Goal: Transaction & Acquisition: Purchase product/service

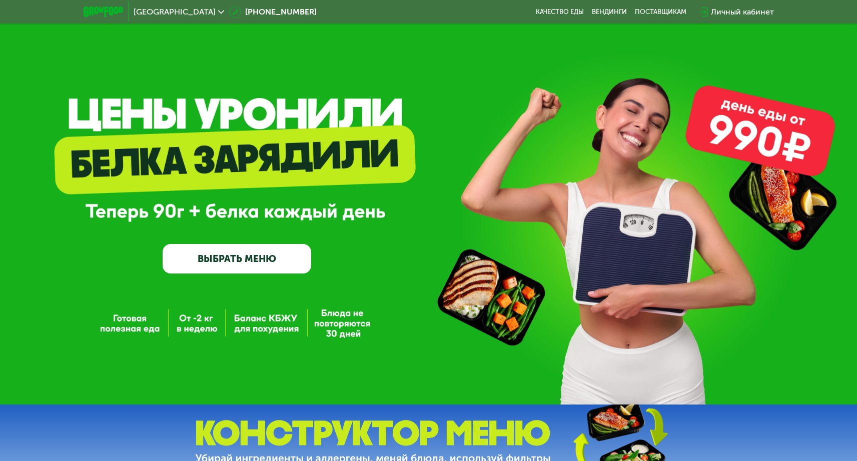
click at [235, 260] on link "ВЫБРАТЬ МЕНЮ" at bounding box center [237, 259] width 148 height 30
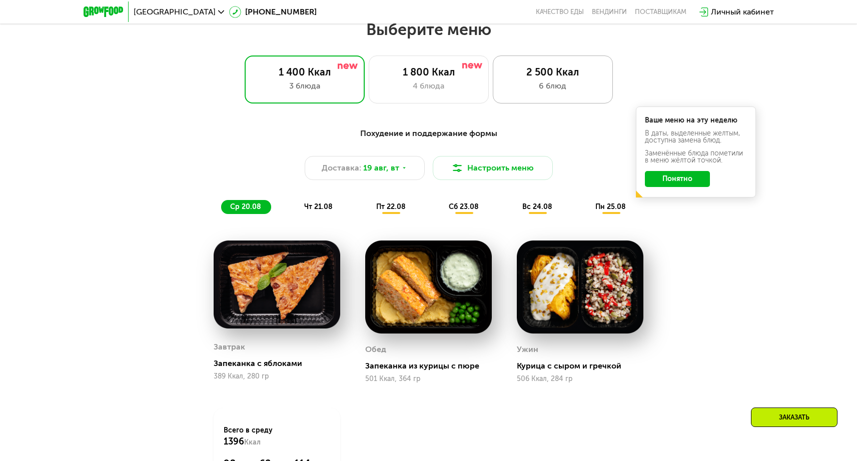
scroll to position [487, 0]
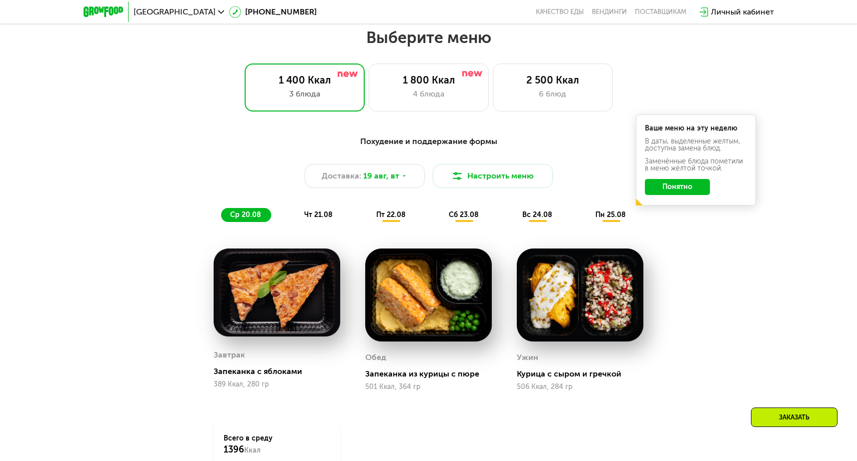
click at [678, 195] on button "Понятно" at bounding box center [677, 187] width 65 height 16
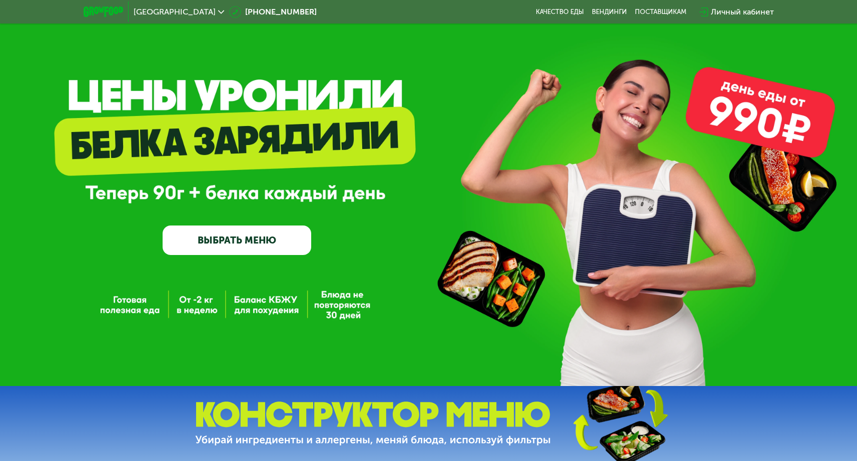
scroll to position [0, 0]
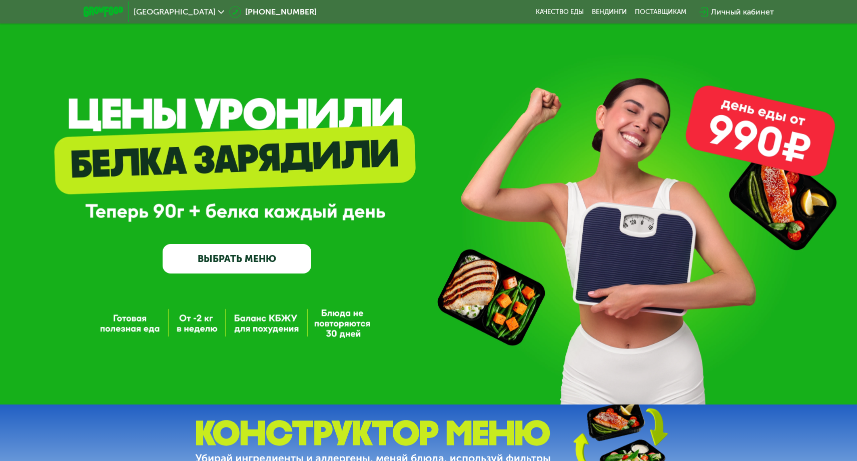
click at [213, 262] on link "ВЫБРАТЬ МЕНЮ" at bounding box center [237, 259] width 148 height 30
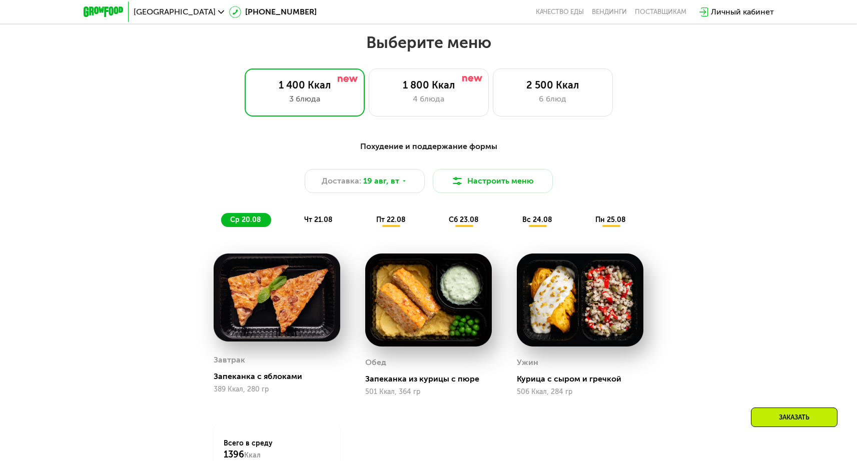
scroll to position [495, 0]
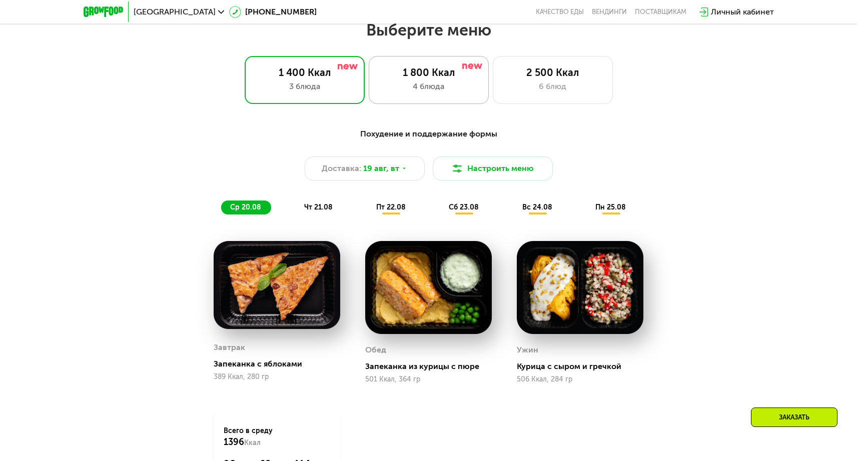
click at [493, 69] on div "1 800 Ккал 4 блюда" at bounding box center [553, 80] width 120 height 48
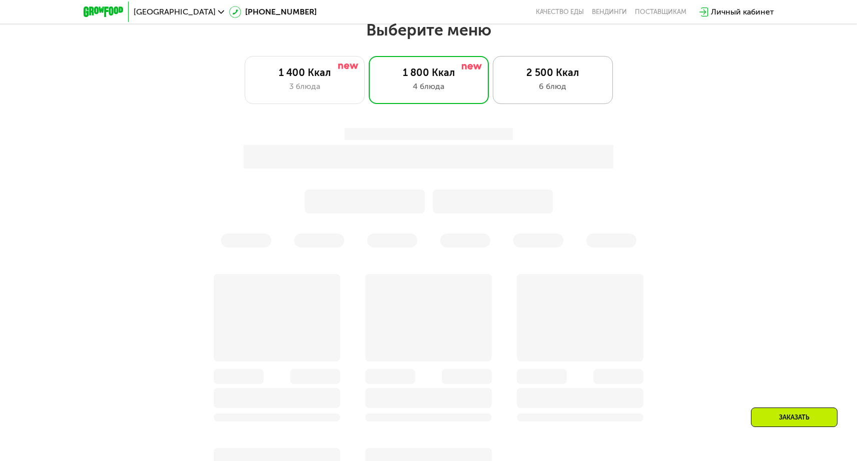
click at [498, 70] on div "2 500 Ккал 6 блюд" at bounding box center [553, 80] width 120 height 48
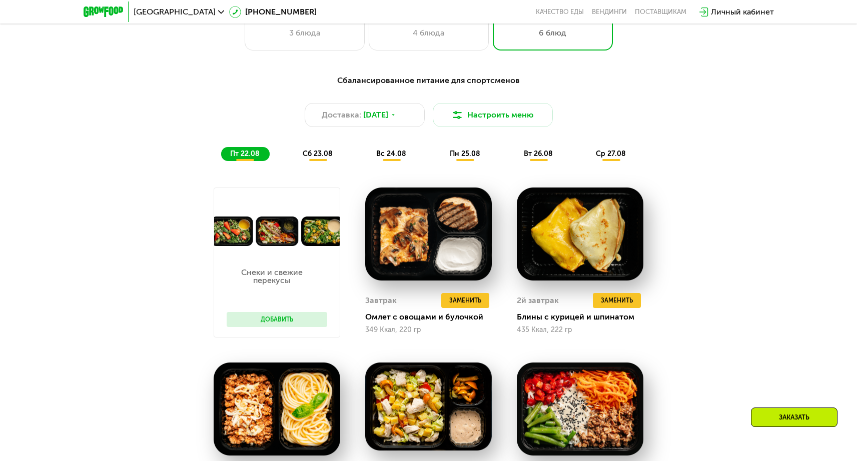
scroll to position [553, 0]
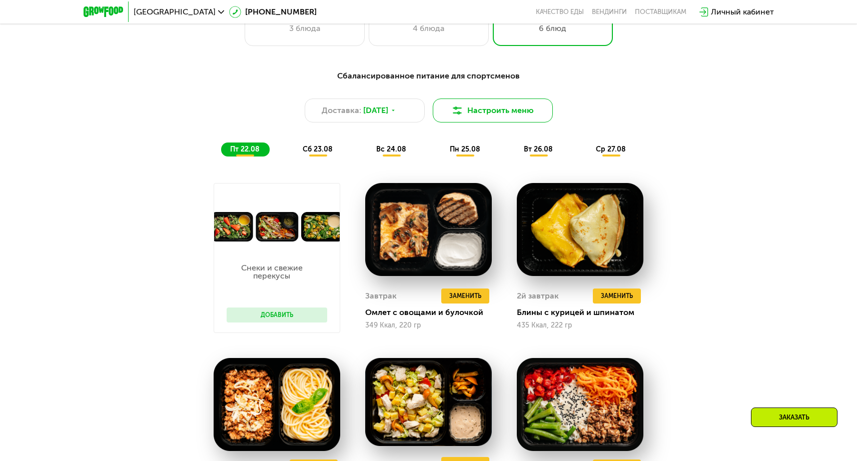
click at [459, 108] on img at bounding box center [457, 111] width 12 height 12
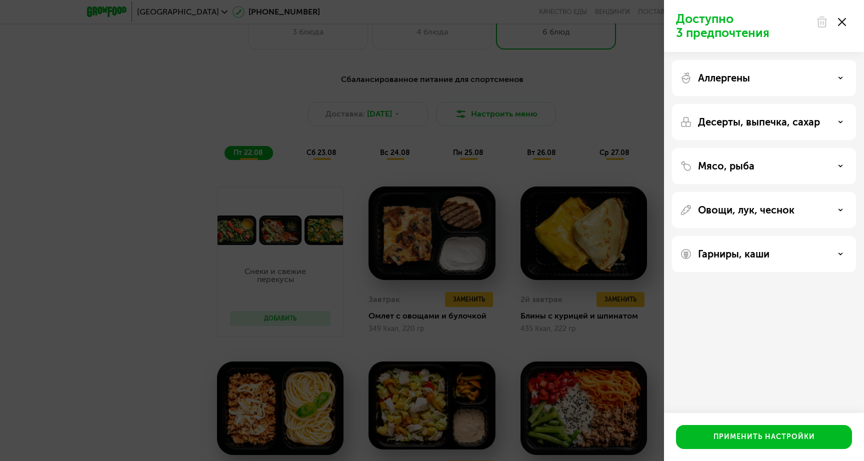
click at [840, 21] on use at bounding box center [842, 22] width 8 height 8
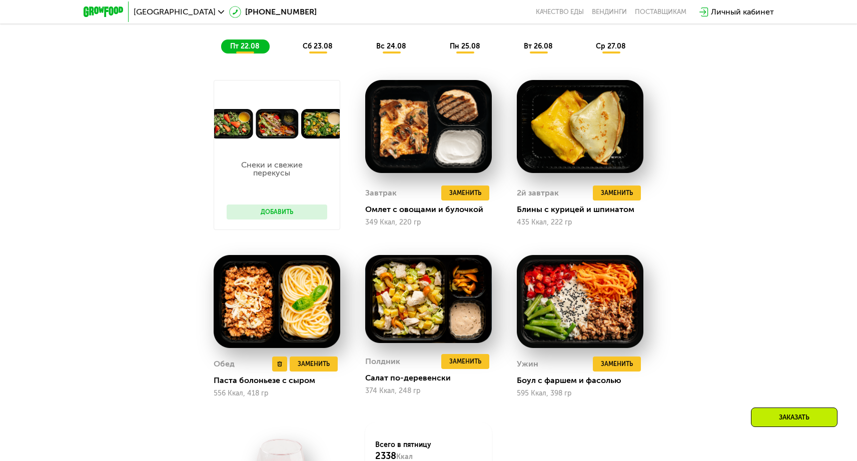
scroll to position [655, 0]
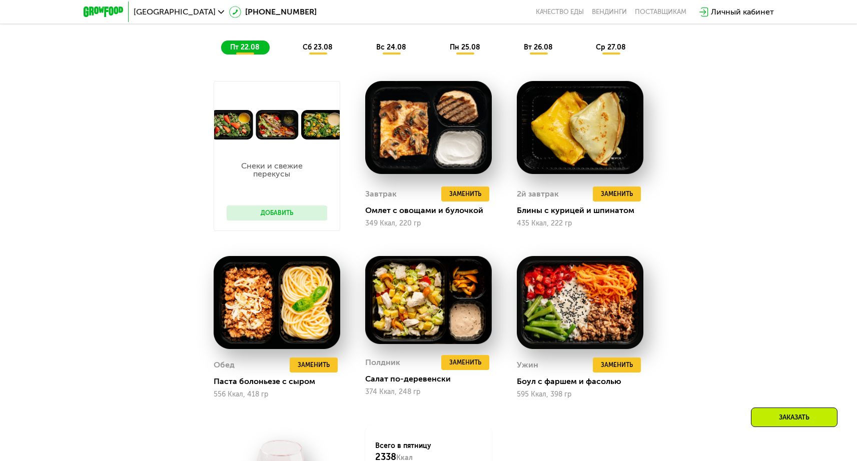
click at [275, 213] on button "Добавить" at bounding box center [277, 213] width 101 height 15
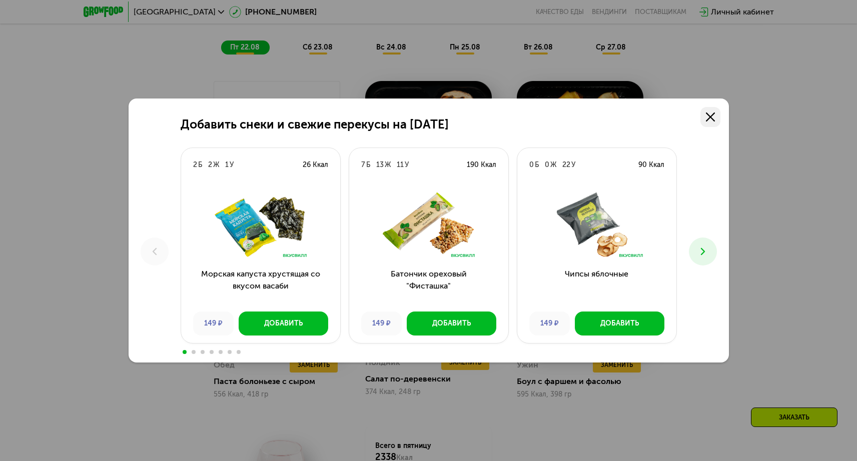
click at [710, 117] on use at bounding box center [710, 117] width 9 height 9
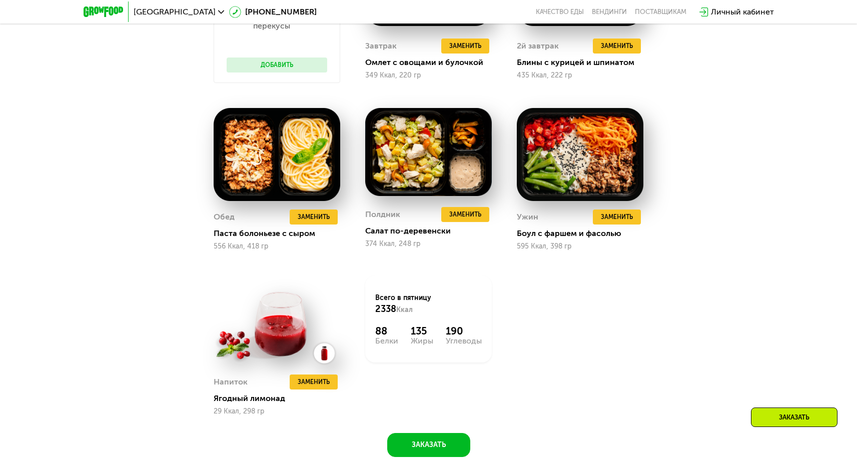
scroll to position [821, 0]
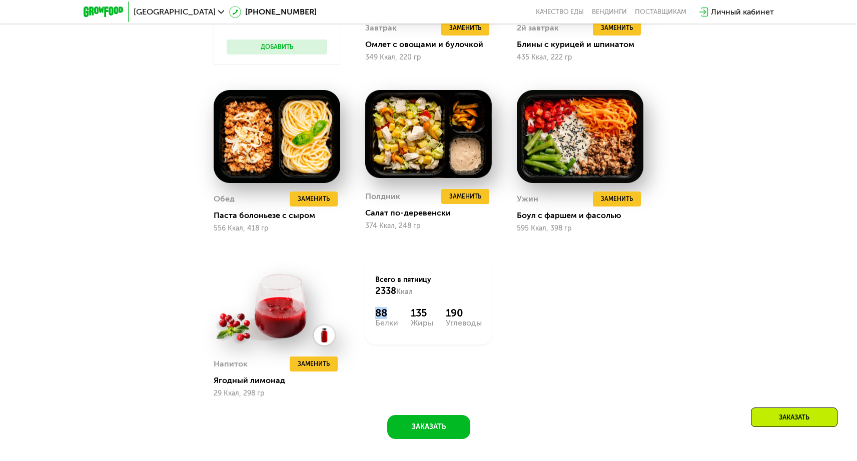
drag, startPoint x: 375, startPoint y: 315, endPoint x: 390, endPoint y: 317, distance: 15.1
click at [390, 317] on div "88" at bounding box center [386, 313] width 23 height 12
click at [391, 323] on div "Белки" at bounding box center [386, 323] width 23 height 8
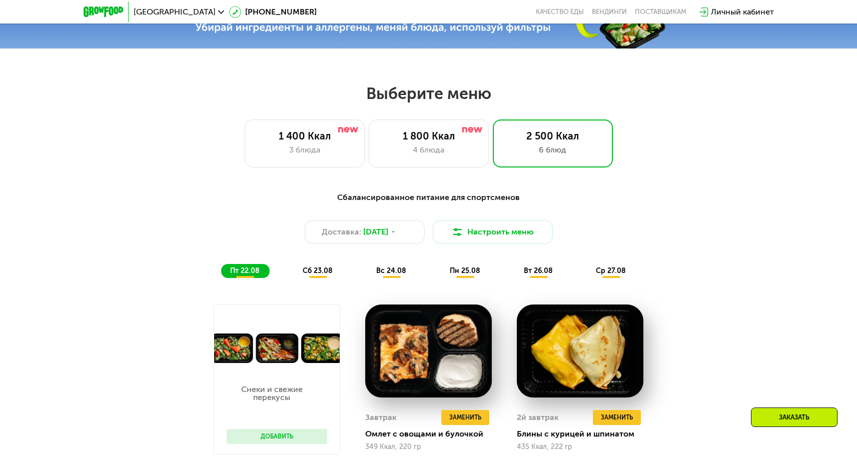
scroll to position [422, 0]
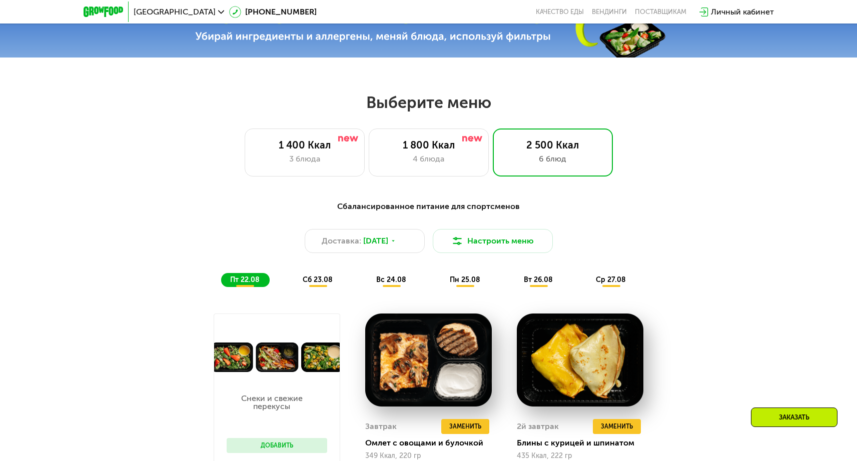
click at [322, 284] on span "сб 23.08" at bounding box center [318, 280] width 30 height 9
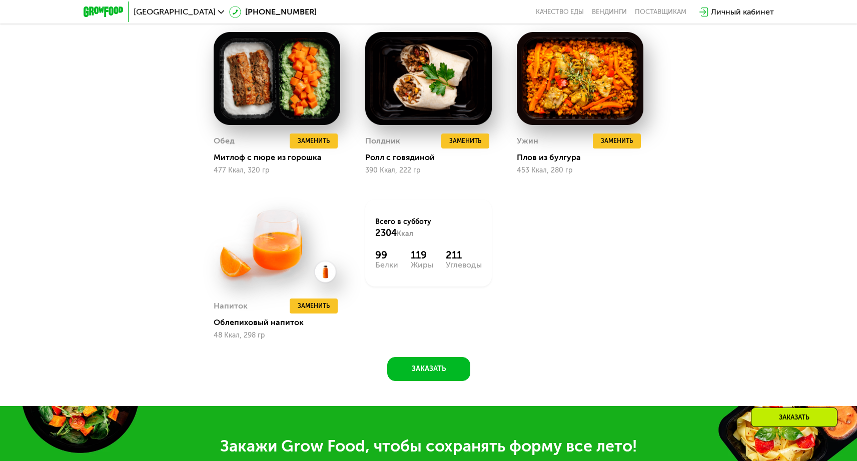
scroll to position [879, 0]
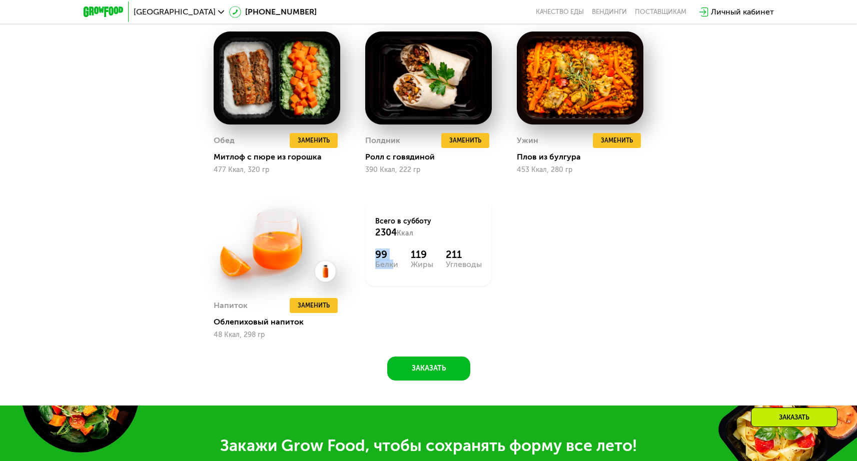
drag, startPoint x: 377, startPoint y: 257, endPoint x: 391, endPoint y: 264, distance: 15.5
click at [391, 264] on div "99 Белки" at bounding box center [386, 259] width 23 height 20
click at [406, 266] on div "99 Белки 119 Жиры 211 Углеводы" at bounding box center [428, 259] width 107 height 20
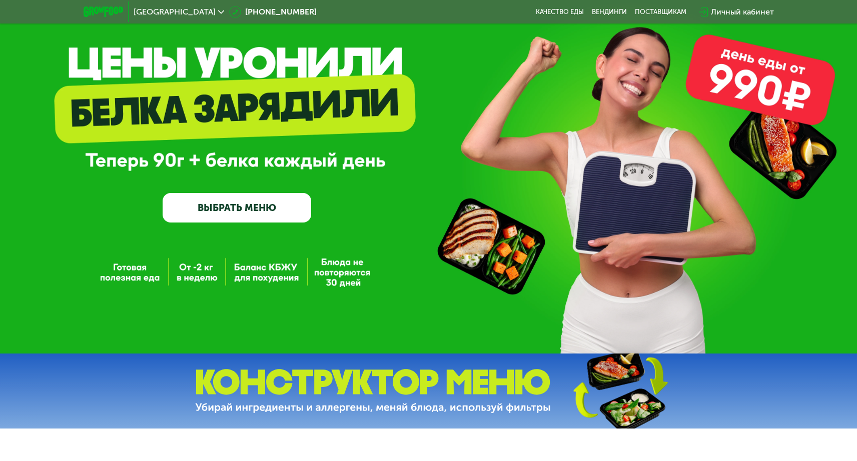
scroll to position [0, 0]
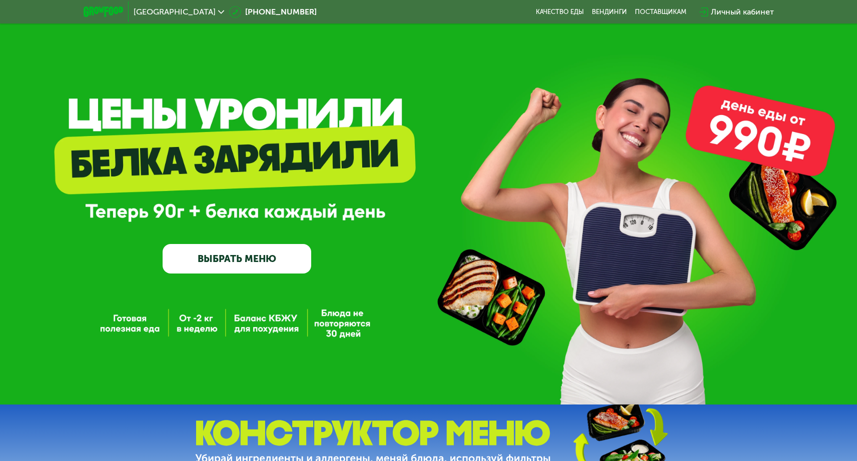
drag, startPoint x: 204, startPoint y: 212, endPoint x: 385, endPoint y: 246, distance: 183.7
click at [384, 244] on div "GrowFood — доставка правильного питания ВЫБРАТЬ МЕНЮ" at bounding box center [428, 205] width 857 height 137
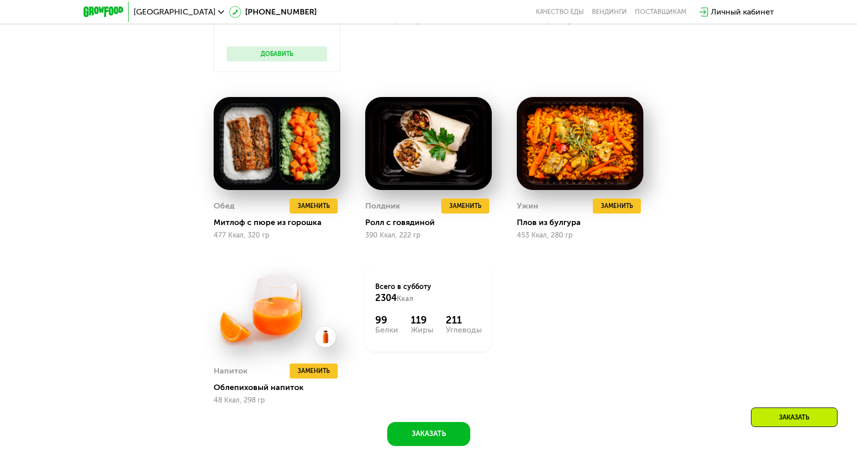
scroll to position [961, 0]
